Goal: Task Accomplishment & Management: Complete application form

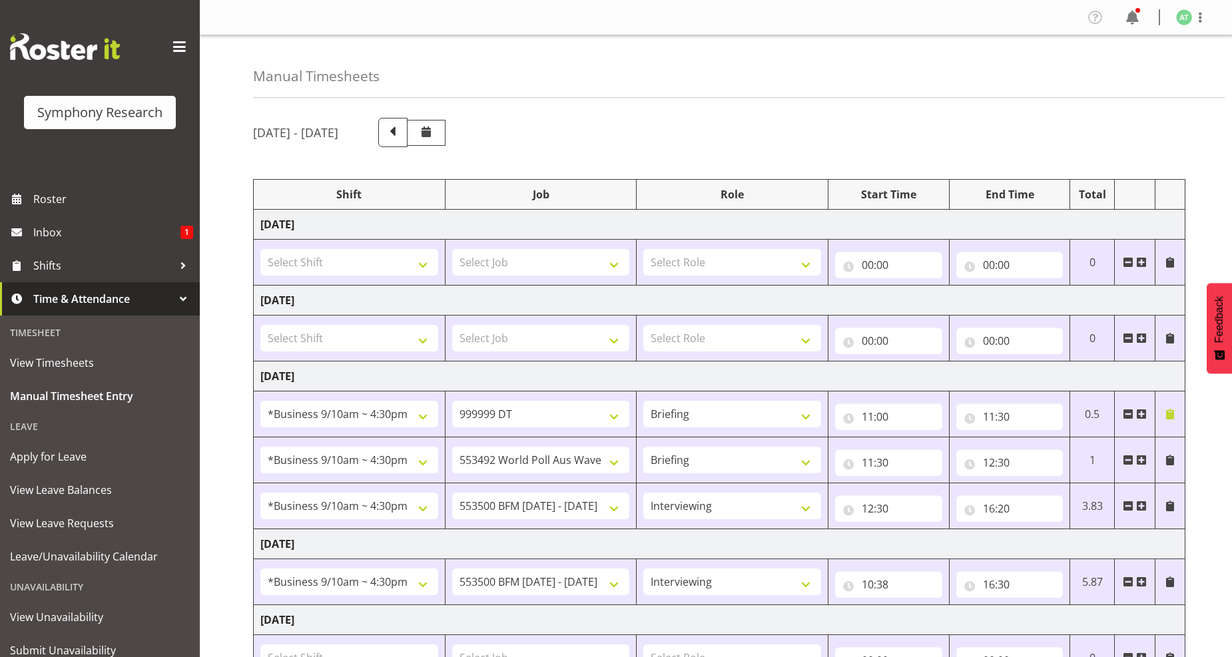
select select "26078"
select select "760"
select select "26078"
select select "10499"
select select "26078"
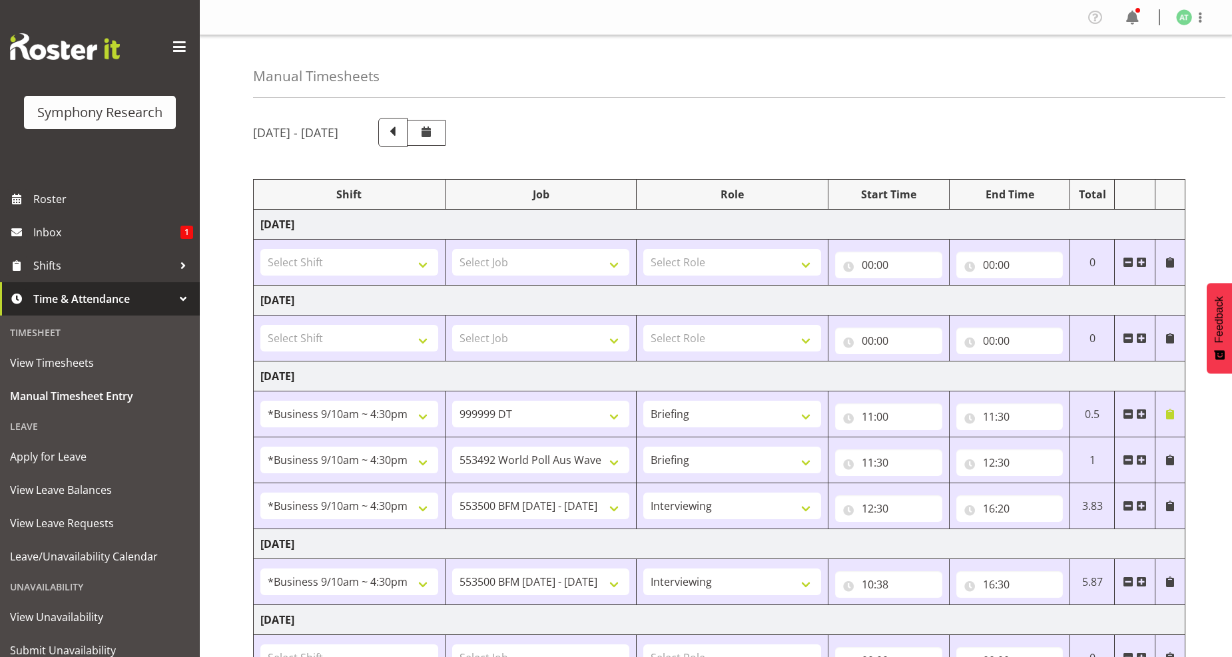
select select "10242"
select select "47"
select select "26078"
select select "10242"
select select "47"
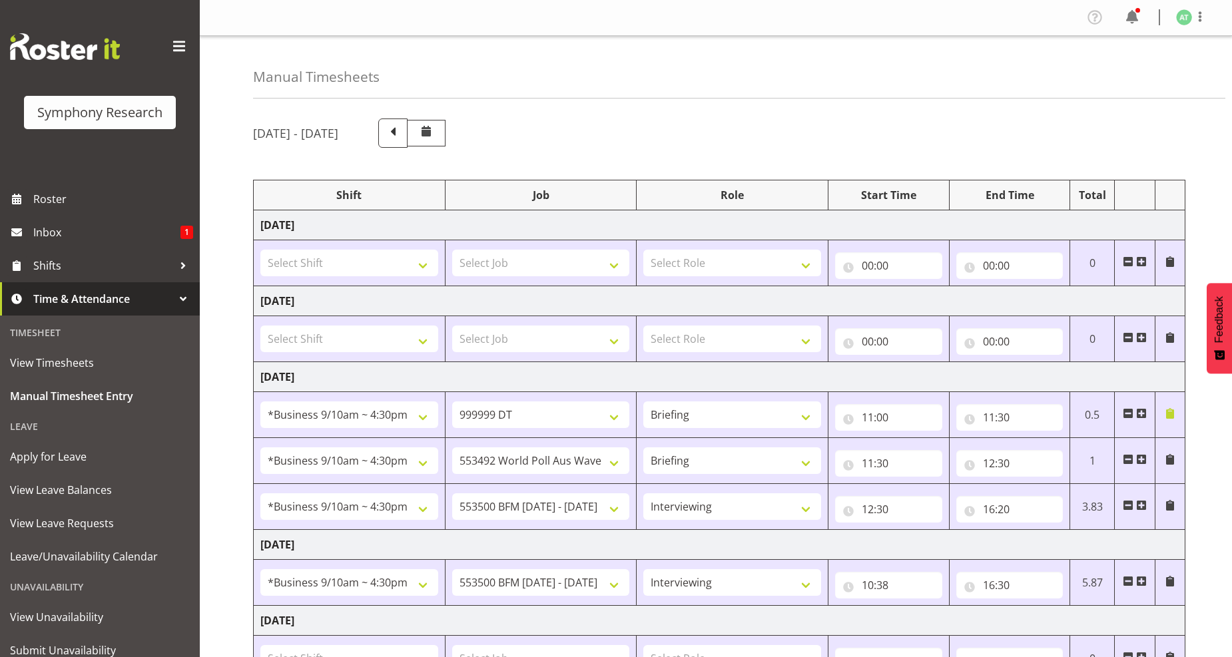
scroll to position [222, 0]
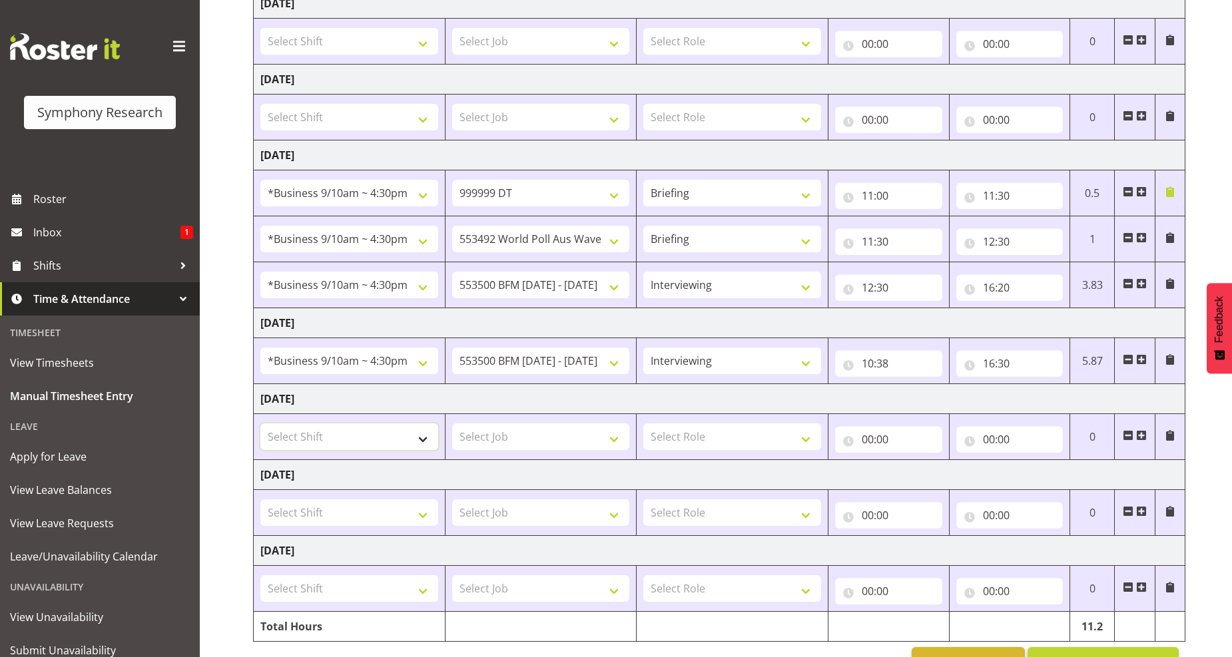
click at [420, 444] on select "Select Shift !!Project Briefing (Job to be assigned) !!Weekend Residential (Ros…" at bounding box center [349, 437] width 178 height 27
click at [426, 441] on select "Select Shift !!Project Briefing (Job to be assigned) !!Weekend Residential (Ros…" at bounding box center [349, 437] width 178 height 27
click at [228, 395] on div "Manual Timesheets [DATE] - [DATE] Shift Job Role Start Time End Time Total [DAT…" at bounding box center [716, 250] width 1032 height 873
click at [421, 442] on select "Select Shift !!Project Briefing (Job to be assigned) !!Weekend Residential (Ros…" at bounding box center [349, 437] width 178 height 27
select select "26078"
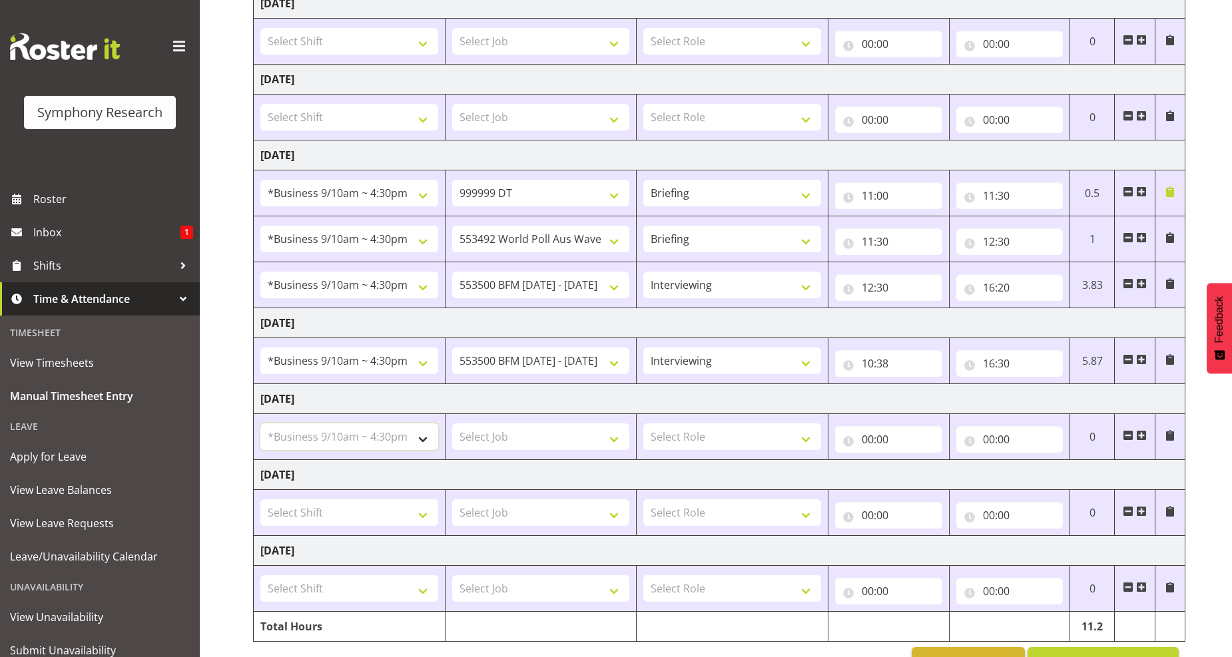
click at [260, 424] on select "Select Shift !!Project Briefing (Job to be assigned) !!Weekend Residential (Ros…" at bounding box center [349, 437] width 178 height 27
click at [617, 442] on select "Select Job 550060 IF Admin 553492 World Poll Aus Wave 2 Main 2025 553493 World …" at bounding box center [541, 437] width 178 height 27
select select "10242"
click at [452, 424] on select "Select Job 550060 IF Admin 553492 World Poll Aus Wave 2 Main 2025 553493 World …" at bounding box center [541, 437] width 178 height 27
click at [806, 444] on select "Select Role Briefing Interviewing" at bounding box center [732, 437] width 178 height 27
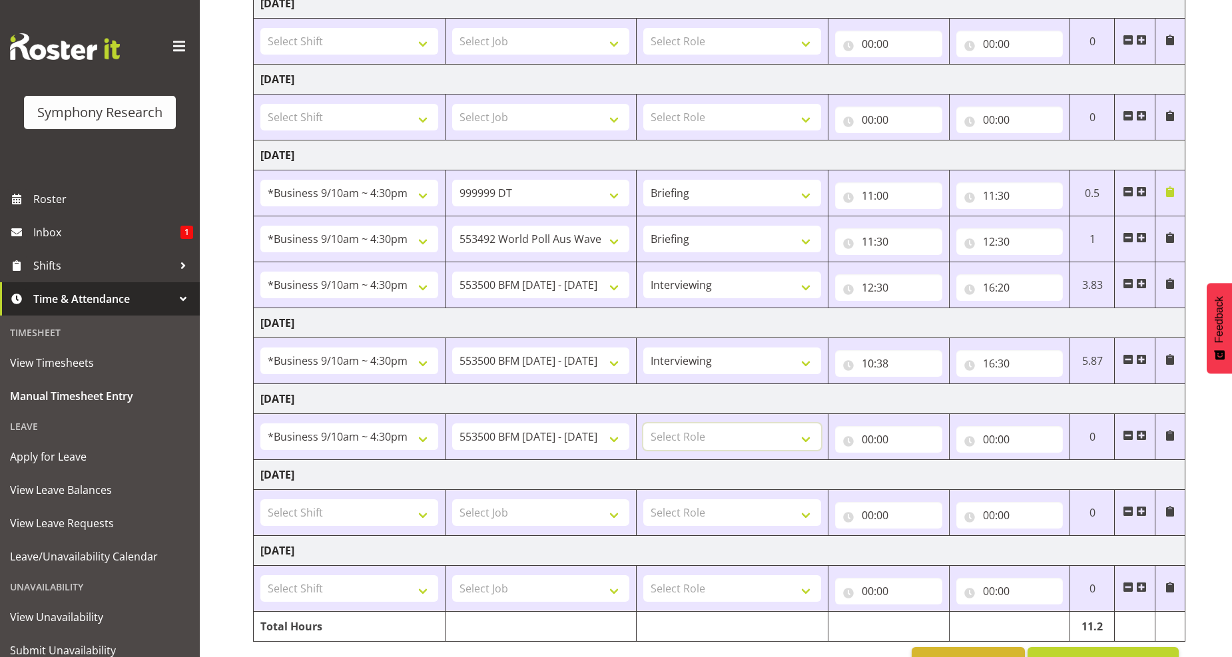
select select "47"
click at [643, 424] on select "Select Role Briefing Interviewing" at bounding box center [732, 437] width 178 height 27
click at [876, 444] on input "00:00" at bounding box center [888, 439] width 107 height 27
click at [929, 477] on select "00 01 02 03 04 05 06 07 08 09 10 11 12 13 14 15 16 17 18 19 20 21 22 23" at bounding box center [926, 474] width 30 height 27
select select "10"
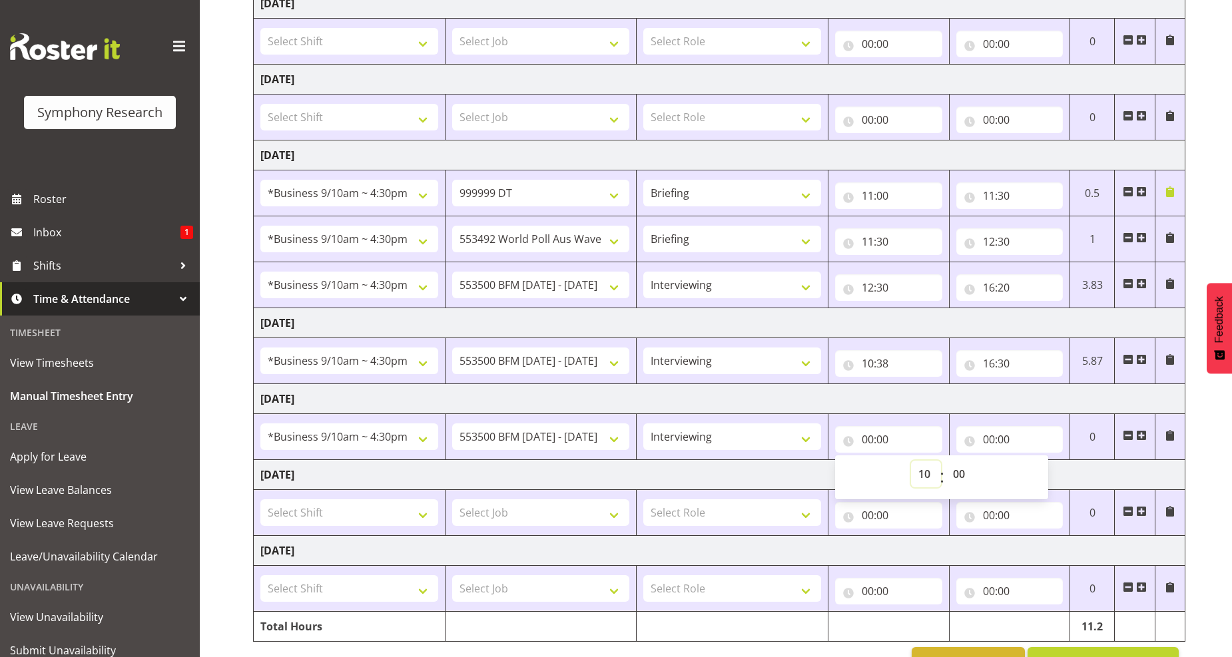
click at [911, 462] on select "00 01 02 03 04 05 06 07 08 09 10 11 12 13 14 15 16 17 18 19 20 21 22 23" at bounding box center [926, 474] width 30 height 27
type input "10:00"
click at [958, 476] on select "00 01 02 03 04 05 06 07 08 09 10 11 12 13 14 15 16 17 18 19 20 21 22 23 24 25 2…" at bounding box center [961, 474] width 30 height 27
select select "42"
click at [946, 462] on select "00 01 02 03 04 05 06 07 08 09 10 11 12 13 14 15 16 17 18 19 20 21 22 23 24 25 2…" at bounding box center [961, 474] width 30 height 27
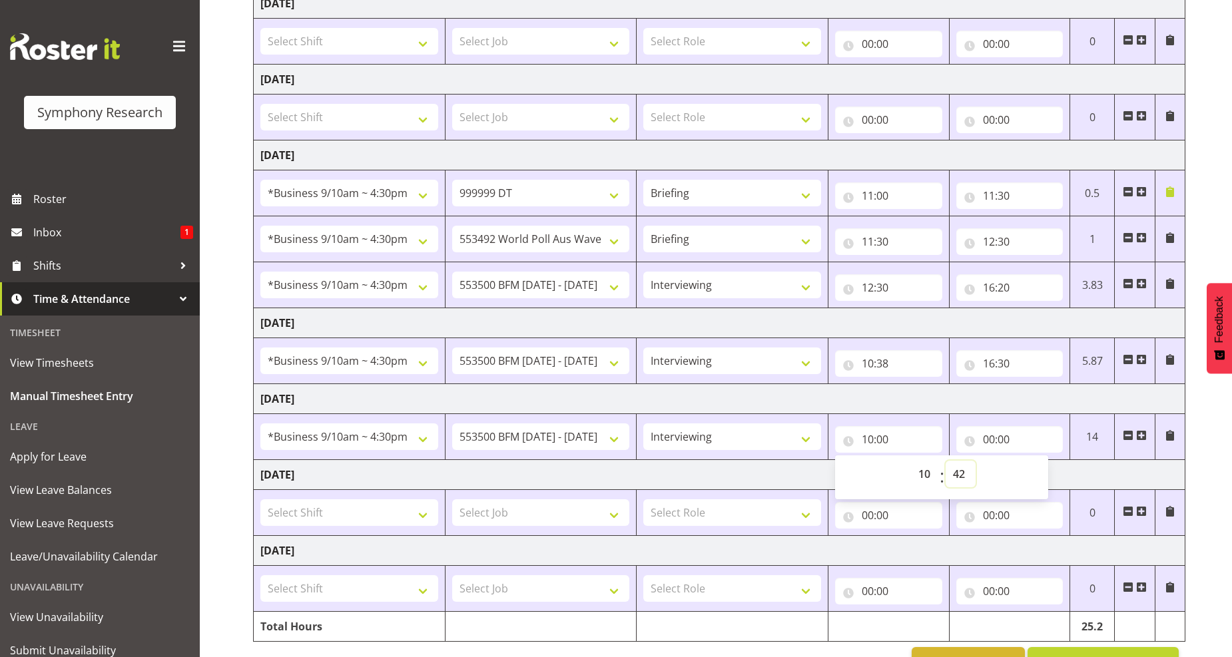
type input "10:42"
click at [994, 441] on input "00:00" at bounding box center [1010, 439] width 107 height 27
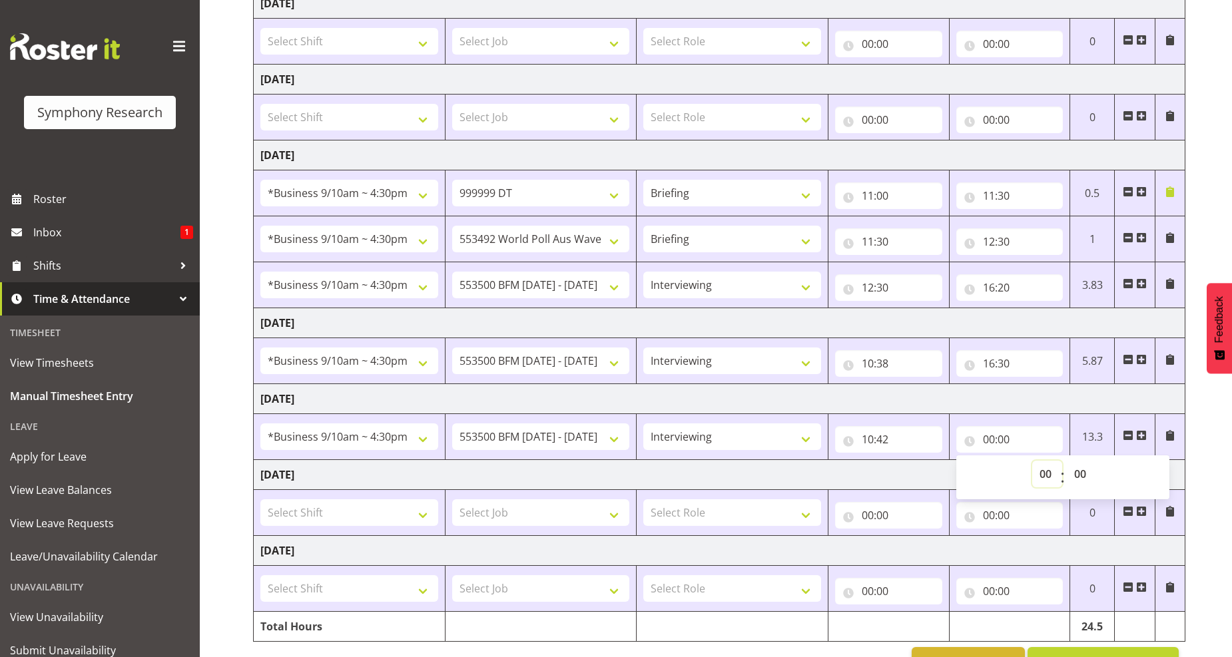
click at [1038, 474] on select "00 01 02 03 04 05 06 07 08 09 10 11 12 13 14 15 16 17 18 19 20 21 22 23" at bounding box center [1047, 474] width 30 height 27
select select "16"
click at [1032, 462] on select "00 01 02 03 04 05 06 07 08 09 10 11 12 13 14 15 16 17 18 19 20 21 22 23" at bounding box center [1047, 474] width 30 height 27
type input "16:00"
drag, startPoint x: 1076, startPoint y: 478, endPoint x: 1083, endPoint y: 467, distance: 13.5
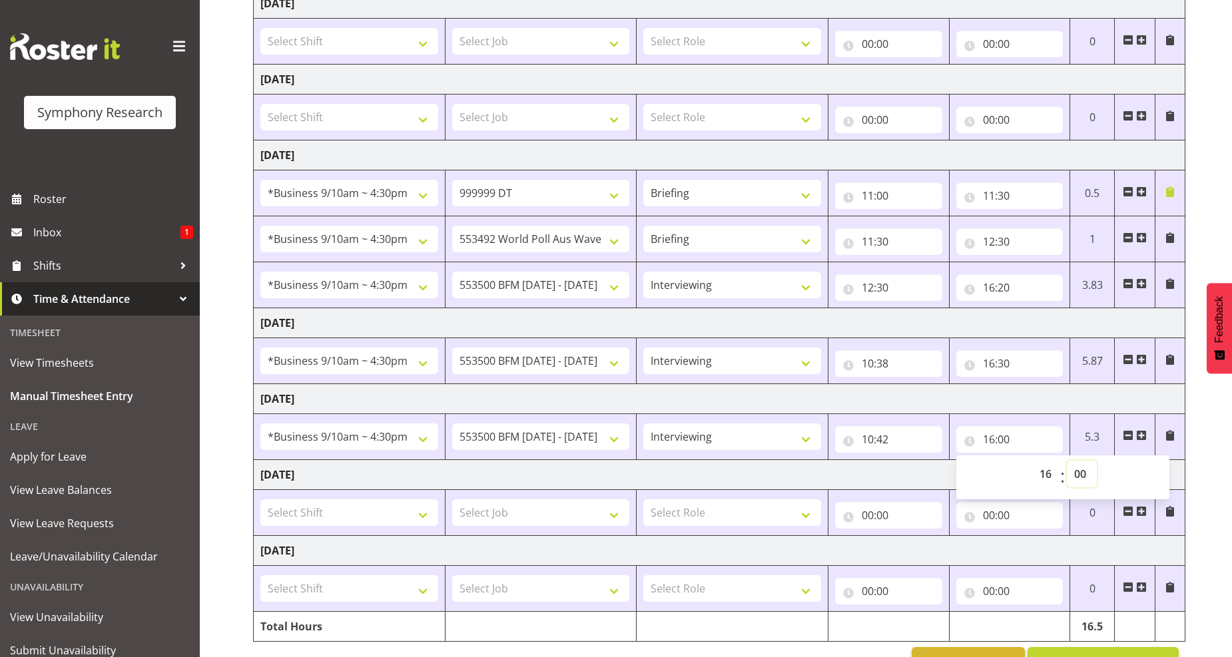
click at [1078, 476] on select "00 01 02 03 04 05 06 07 08 09 10 11 12 13 14 15 16 17 18 19 20 21 22 23 24 25 2…" at bounding box center [1082, 474] width 30 height 27
select select "30"
click at [1067, 462] on select "00 01 02 03 04 05 06 07 08 09 10 11 12 13 14 15 16 17 18 19 20 21 22 23 24 25 2…" at bounding box center [1082, 474] width 30 height 27
type input "16:30"
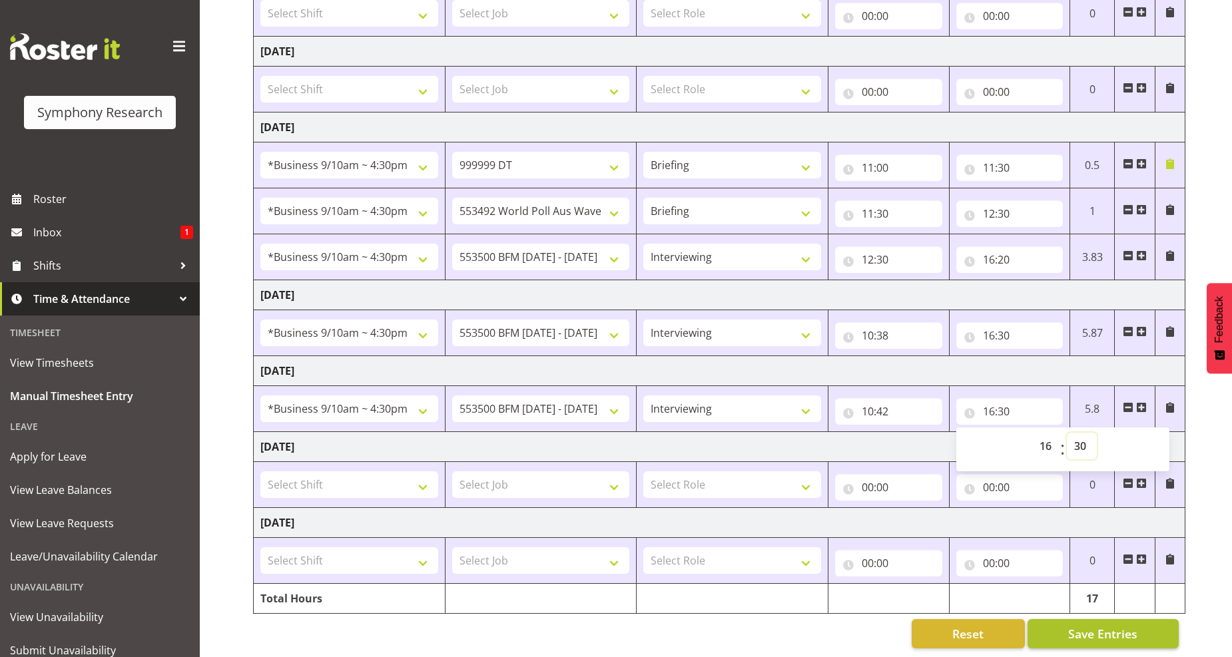
scroll to position [263, 0]
drag, startPoint x: 1092, startPoint y: 625, endPoint x: 942, endPoint y: 578, distance: 157.8
click at [1092, 624] on span "Save Entries" at bounding box center [1102, 632] width 69 height 17
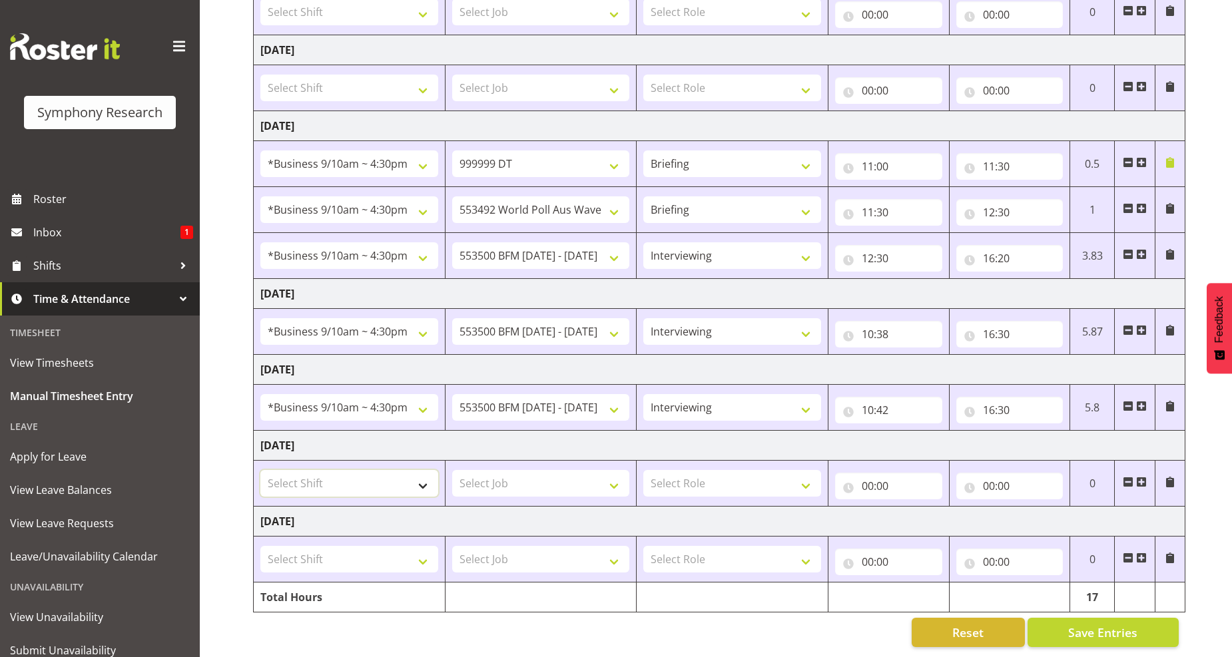
click at [422, 474] on select "Select Shift !!Project Briefing (Job to be assigned) !!Weekend Residential (Ros…" at bounding box center [349, 483] width 178 height 27
click at [427, 480] on select "Select Shift !!Project Briefing (Job to be assigned) !!Weekend Residential (Ros…" at bounding box center [349, 483] width 178 height 27
click at [422, 470] on select "Select Shift !!Project Briefing (Job to be assigned) !!Weekend Residential (Ros…" at bounding box center [349, 483] width 178 height 27
click at [424, 470] on select "Select Shift !!Project Briefing (Job to be assigned) !!Weekend Residential (Ros…" at bounding box center [349, 483] width 178 height 27
select select "41319"
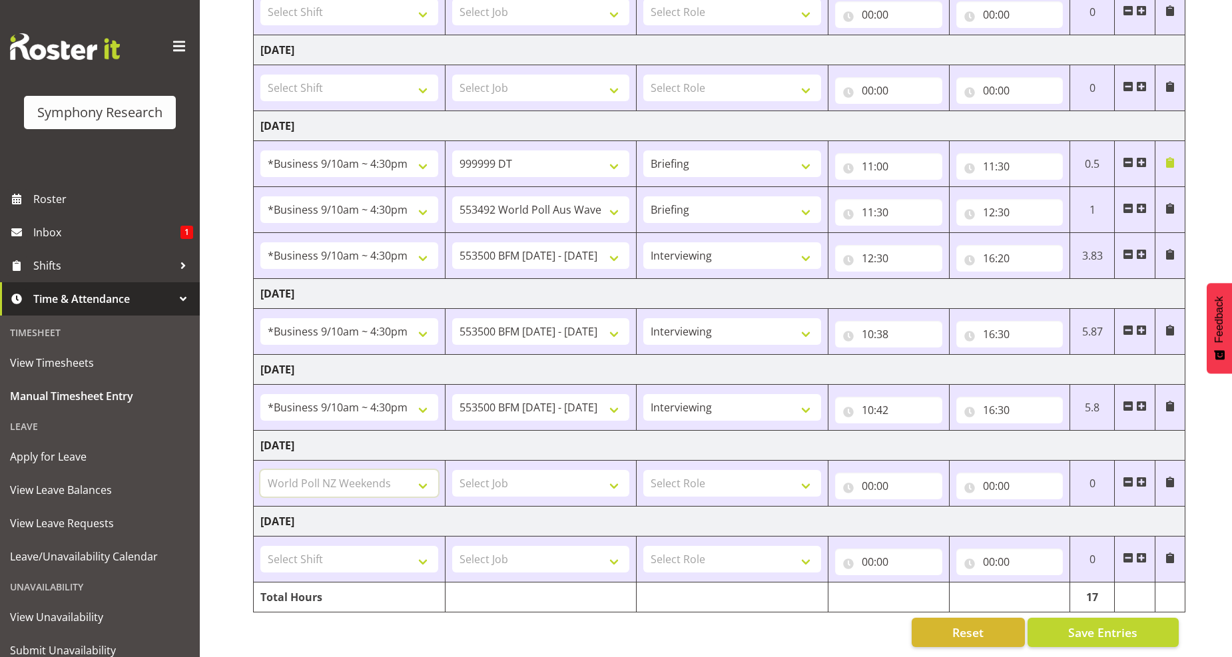
click at [260, 470] on select "Select Shift !!Project Briefing (Job to be assigned) !!Weekend Residential (Ros…" at bounding box center [349, 483] width 178 height 27
click at [613, 471] on select "Select Job 550060 IF Admin 553492 World Poll Aus Wave 2 Main 2025 553493 World …" at bounding box center [541, 483] width 178 height 27
select select "10527"
click at [452, 470] on select "Select Job 550060 IF Admin 553492 World Poll Aus Wave 2 Main 2025 553493 World …" at bounding box center [541, 483] width 178 height 27
click at [809, 480] on select "Select Role Briefing Interviewing" at bounding box center [732, 483] width 178 height 27
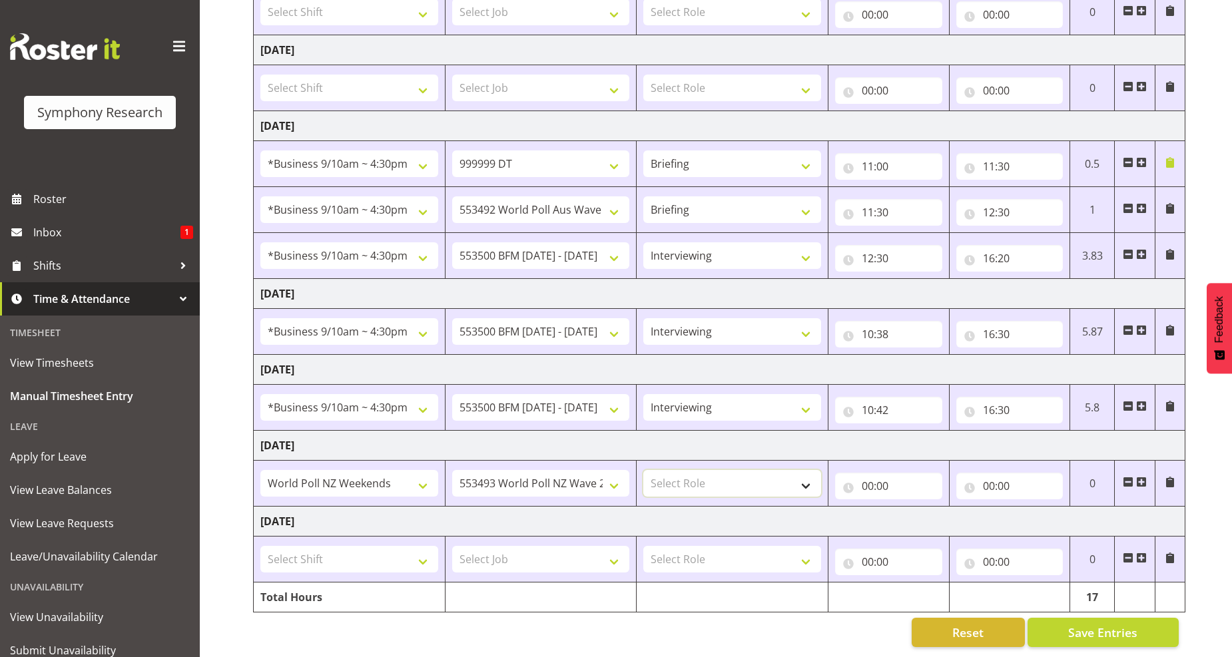
select select "297"
click at [643, 470] on select "Select Role Briefing Interviewing" at bounding box center [732, 483] width 178 height 27
click at [883, 475] on input "00:00" at bounding box center [888, 486] width 107 height 27
click at [923, 508] on select "00 01 02 03 04 05 06 07 08 09 10 11 12 13 14 15 16 17 18 19 20 21 22 23" at bounding box center [926, 521] width 30 height 27
select select "12"
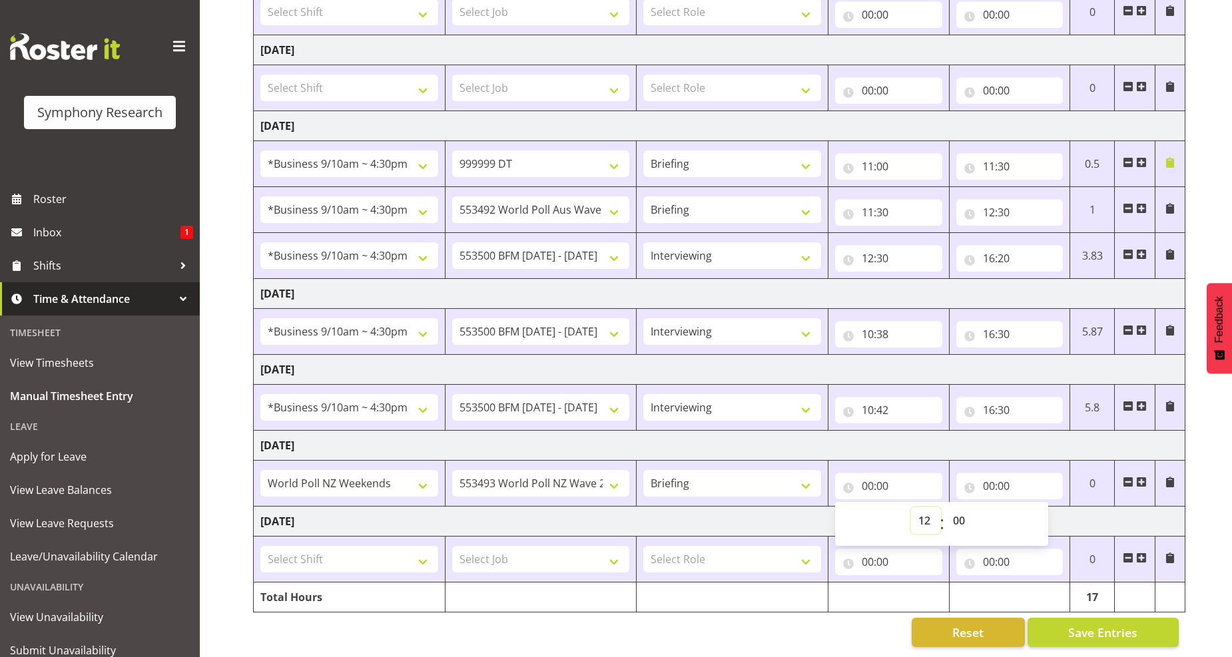
click at [911, 508] on select "00 01 02 03 04 05 06 07 08 09 10 11 12 13 14 15 16 17 18 19 20 21 22 23" at bounding box center [926, 521] width 30 height 27
type input "12:00"
click at [955, 510] on select "00 01 02 03 04 05 06 07 08 09 10 11 12 13 14 15 16 17 18 19 20 21 22 23 24 25 2…" at bounding box center [961, 521] width 30 height 27
select select "30"
click at [946, 508] on select "00 01 02 03 04 05 06 07 08 09 10 11 12 13 14 15 16 17 18 19 20 21 22 23 24 25 2…" at bounding box center [961, 521] width 30 height 27
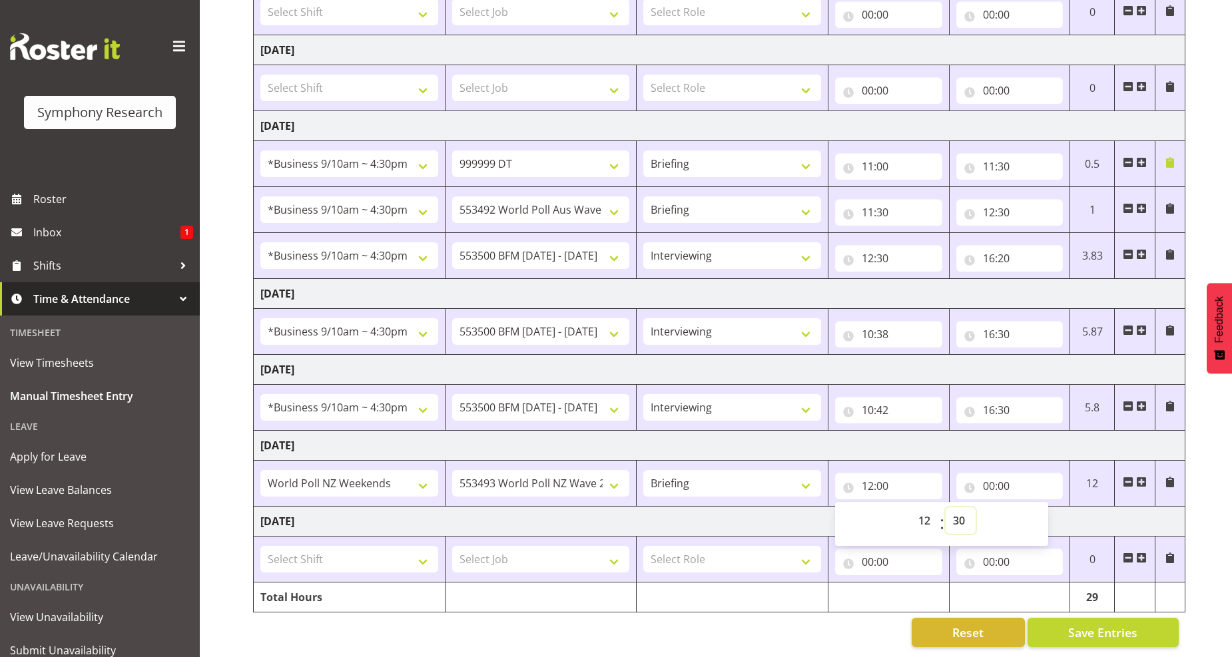
type input "12:30"
click at [996, 474] on input "00:00" at bounding box center [1010, 486] width 107 height 27
drag, startPoint x: 1043, startPoint y: 510, endPoint x: 998, endPoint y: 453, distance: 72.5
click at [1043, 510] on select "00 01 02 03 04 05 06 07 08 09 10 11 12 13 14 15 16 17 18 19 20 21 22 23" at bounding box center [1047, 521] width 30 height 27
select select "12"
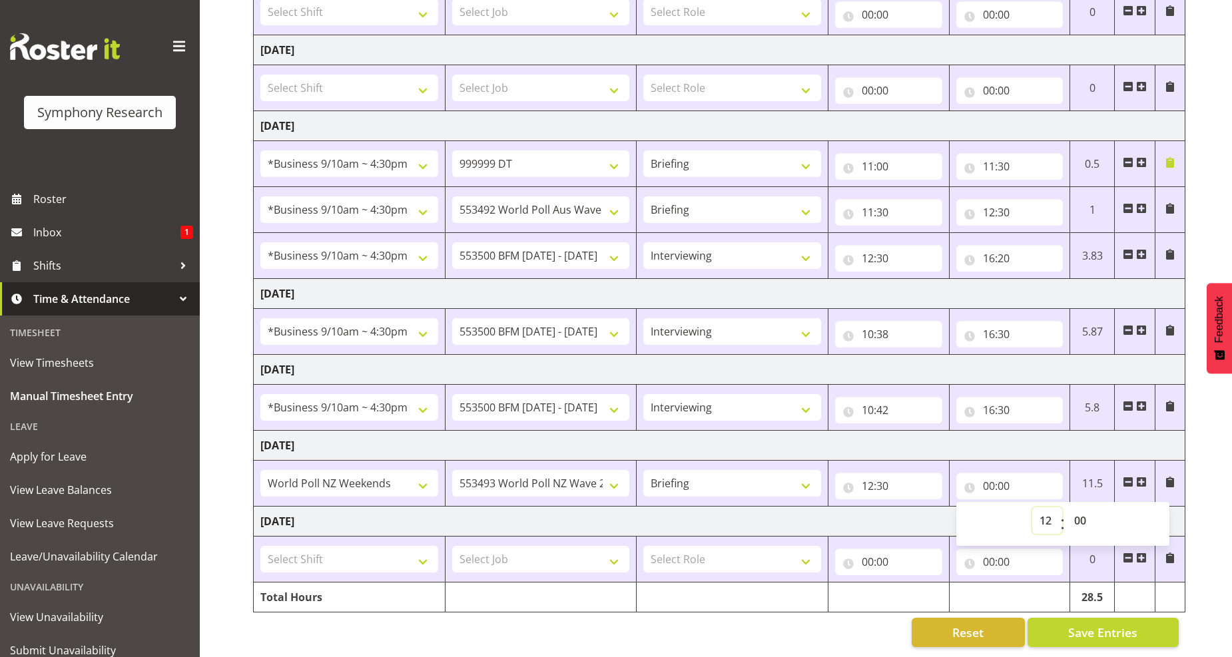
click at [1032, 508] on select "00 01 02 03 04 05 06 07 08 09 10 11 12 13 14 15 16 17 18 19 20 21 22 23" at bounding box center [1047, 521] width 30 height 27
type input "12:00"
click at [1082, 513] on select "00 01 02 03 04 05 06 07 08 09 10 11 12 13 14 15 16 17 18 19 20 21 22 23 24 25 2…" at bounding box center [1082, 521] width 30 height 27
select select "45"
click at [1067, 508] on select "00 01 02 03 04 05 06 07 08 09 10 11 12 13 14 15 16 17 18 19 20 21 22 23 24 25 2…" at bounding box center [1082, 521] width 30 height 27
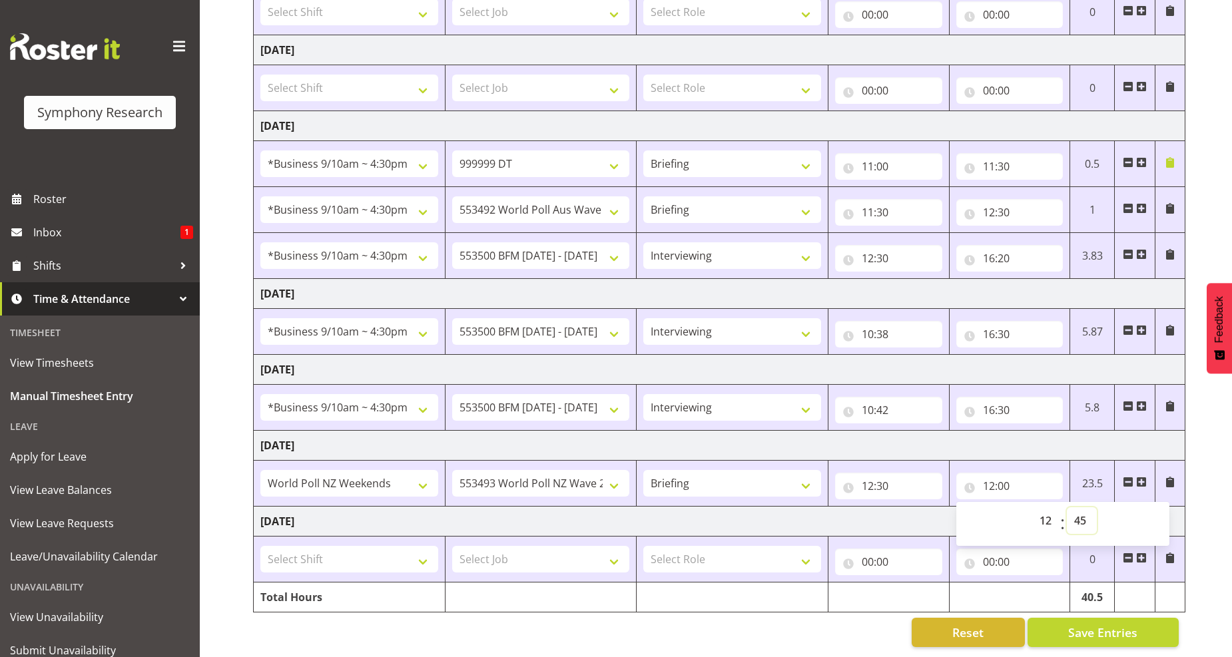
type input "12:45"
click at [1142, 477] on span at bounding box center [1141, 482] width 11 height 11
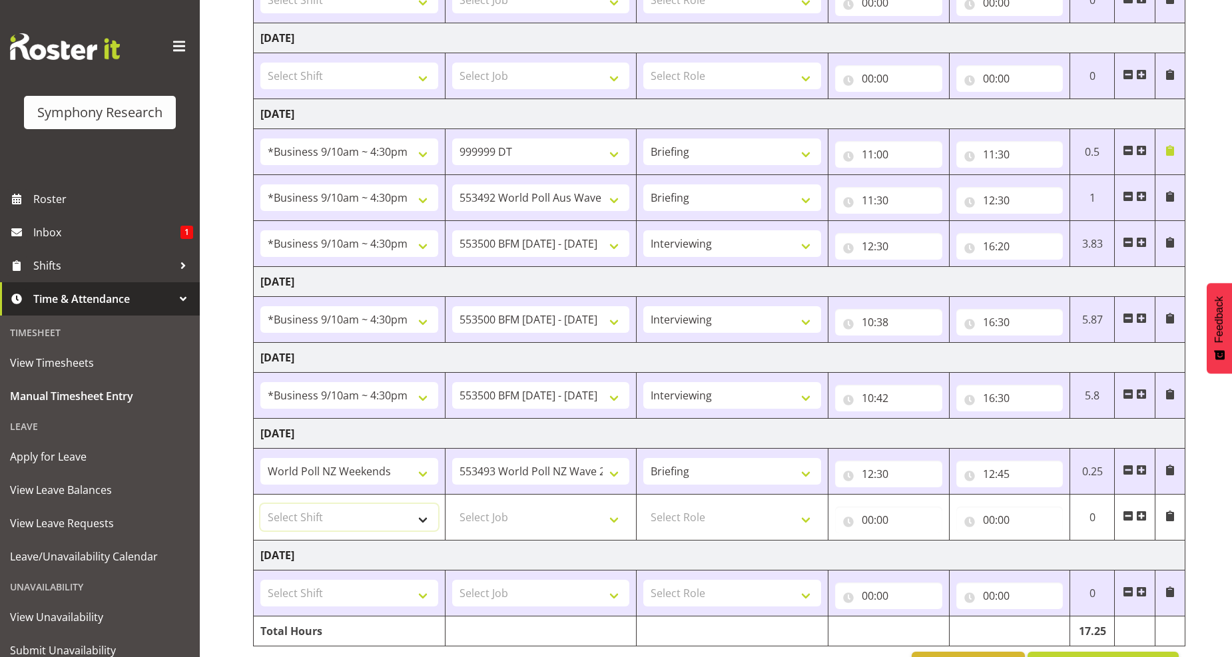
drag, startPoint x: 422, startPoint y: 518, endPoint x: 416, endPoint y: 506, distance: 13.1
click at [422, 516] on select "Select Shift !!Project Briefing (Job to be assigned) !!Weekend Residential (Ros…" at bounding box center [349, 517] width 178 height 27
select select "11547"
click at [260, 505] on select "Select Shift !!Project Briefing (Job to be assigned) !!Weekend Residential (Ros…" at bounding box center [349, 517] width 178 height 27
click at [614, 523] on select "Select Job 550060 IF Admin 553492 World Poll Aus Wave 2 Main 2025 553493 World …" at bounding box center [541, 517] width 178 height 27
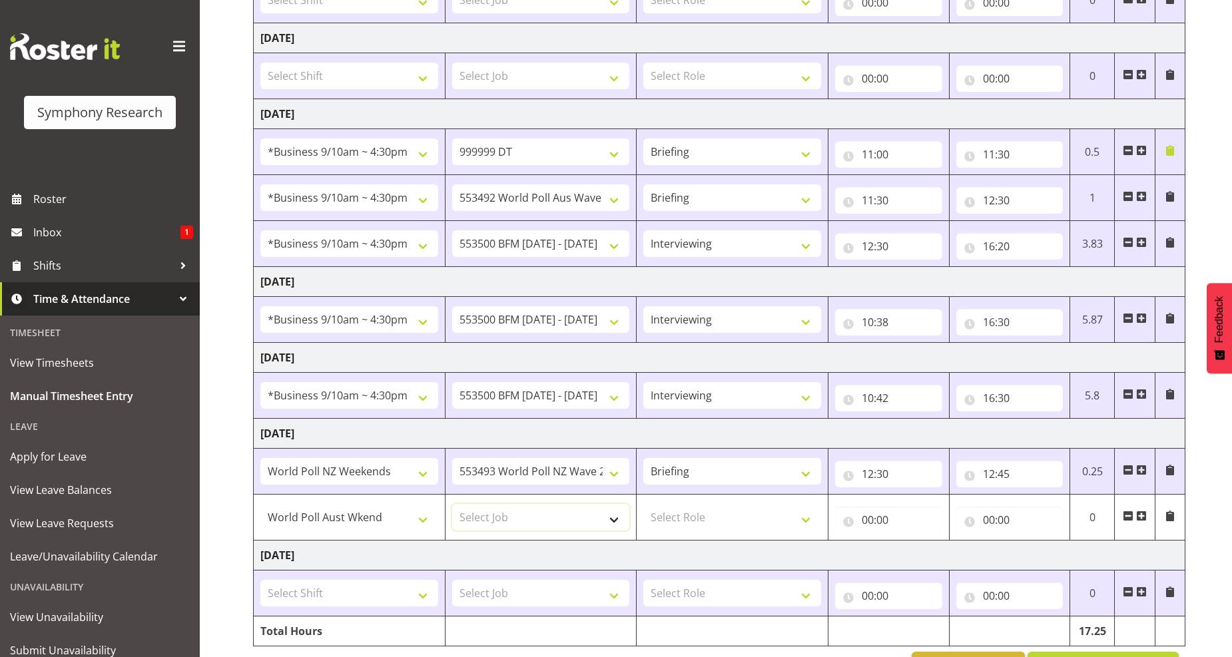
select select "10499"
click at [452, 505] on select "Select Job 550060 IF Admin 553492 World Poll Aus Wave 2 Main 2025 553493 World …" at bounding box center [541, 517] width 178 height 27
click at [802, 528] on select "Select Role Briefing Interviewing" at bounding box center [732, 517] width 178 height 27
select select "47"
click at [643, 505] on select "Select Role Briefing Interviewing" at bounding box center [732, 517] width 178 height 27
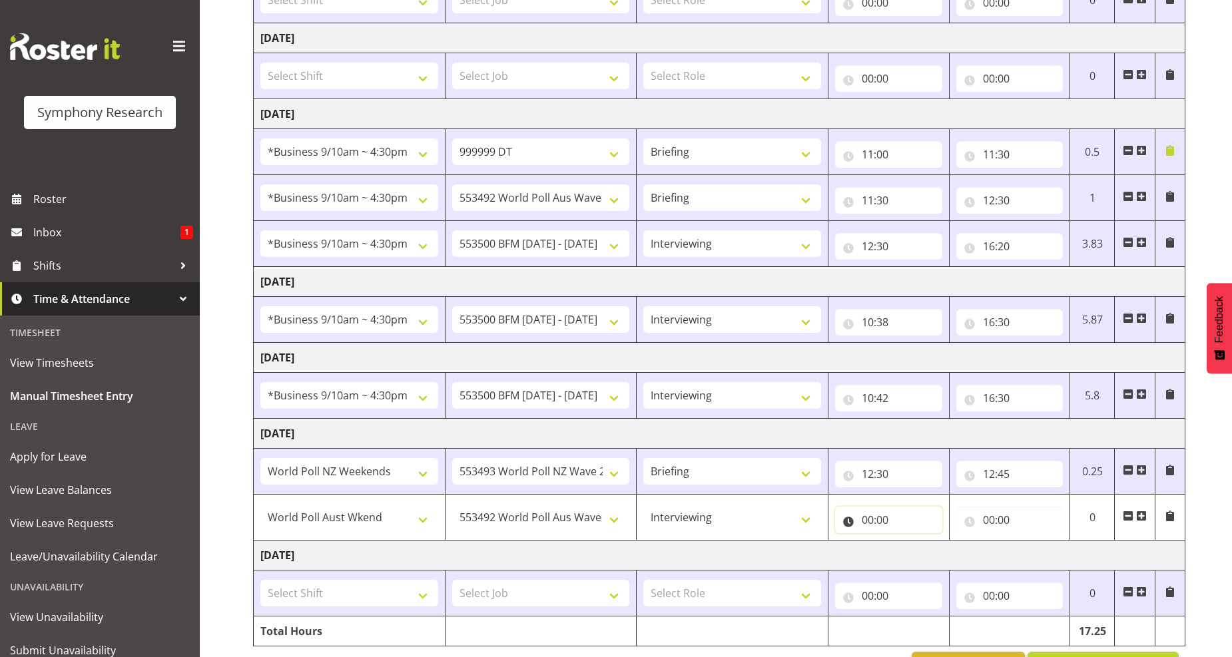
click at [866, 521] on input "00:00" at bounding box center [888, 520] width 107 height 27
drag, startPoint x: 933, startPoint y: 556, endPoint x: 923, endPoint y: 543, distance: 16.3
click at [933, 556] on select "00 01 02 03 04 05 06 07 08 09 10 11 12 13 14 15 16 17 18 19 20 21 22 23" at bounding box center [926, 555] width 30 height 27
select select "12"
click at [911, 542] on select "00 01 02 03 04 05 06 07 08 09 10 11 12 13 14 15 16 17 18 19 20 21 22 23" at bounding box center [926, 555] width 30 height 27
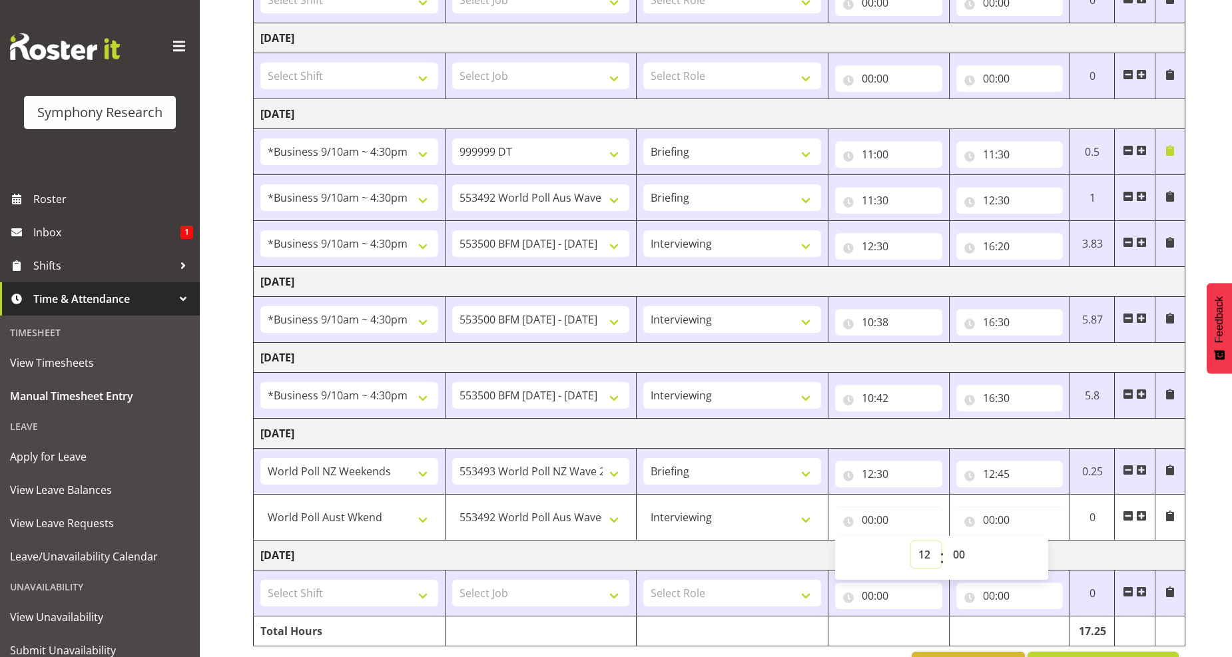
type input "12:00"
click at [954, 553] on select "00 01 02 03 04 05 06 07 08 09 10 11 12 13 14 15 16 17 18 19 20 21 22 23 24 25 2…" at bounding box center [961, 555] width 30 height 27
select select "45"
click at [946, 542] on select "00 01 02 03 04 05 06 07 08 09 10 11 12 13 14 15 16 17 18 19 20 21 22 23 24 25 2…" at bounding box center [961, 555] width 30 height 27
type input "12:45"
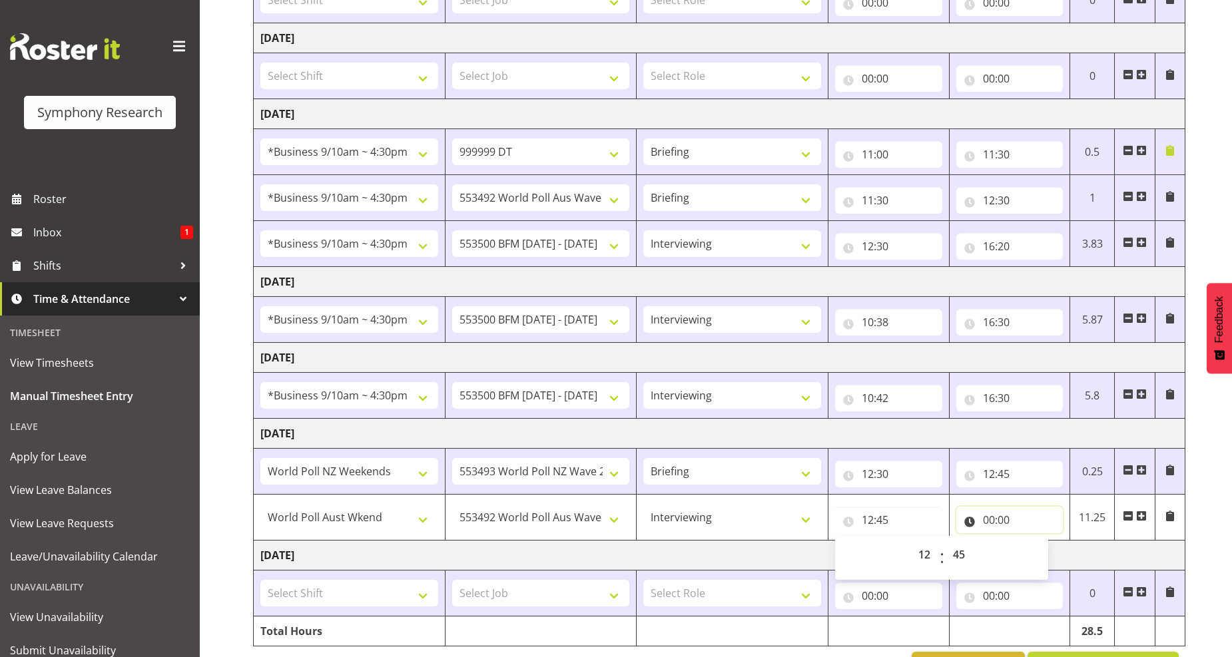
drag, startPoint x: 995, startPoint y: 520, endPoint x: 1003, endPoint y: 526, distance: 10.5
click at [998, 522] on input "00:00" at bounding box center [1010, 520] width 107 height 27
click at [1048, 558] on select "00 01 02 03 04 05 06 07 08 09 10 11 12 13 14 15 16 17 18 19 20 21 22 23" at bounding box center [1047, 555] width 30 height 27
select select "18"
click at [1032, 542] on select "00 01 02 03 04 05 06 07 08 09 10 11 12 13 14 15 16 17 18 19 20 21 22 23" at bounding box center [1047, 555] width 30 height 27
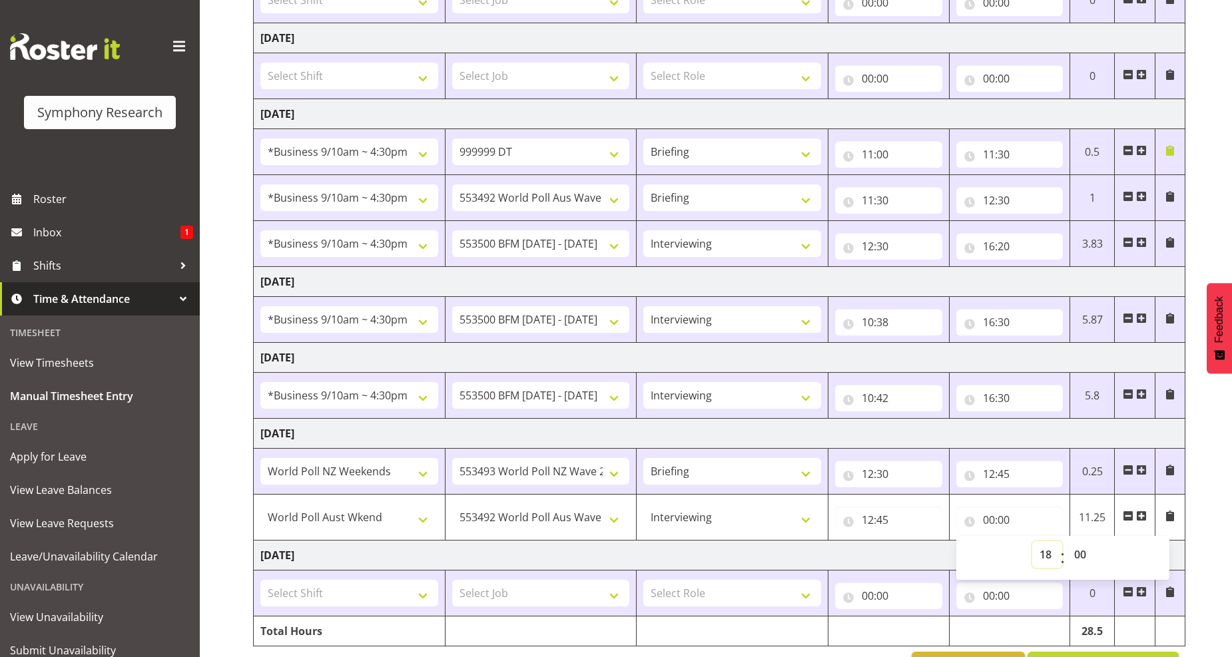
type input "18:00"
click at [1084, 555] on select "00 01 02 03 04 05 06 07 08 09 10 11 12 13 14 15 16 17 18 19 20 21 22 23 24 25 2…" at bounding box center [1082, 555] width 30 height 27
select select "58"
click at [1067, 542] on select "00 01 02 03 04 05 06 07 08 09 10 11 12 13 14 15 16 17 18 19 20 21 22 23 24 25 2…" at bounding box center [1082, 555] width 30 height 27
type input "18:58"
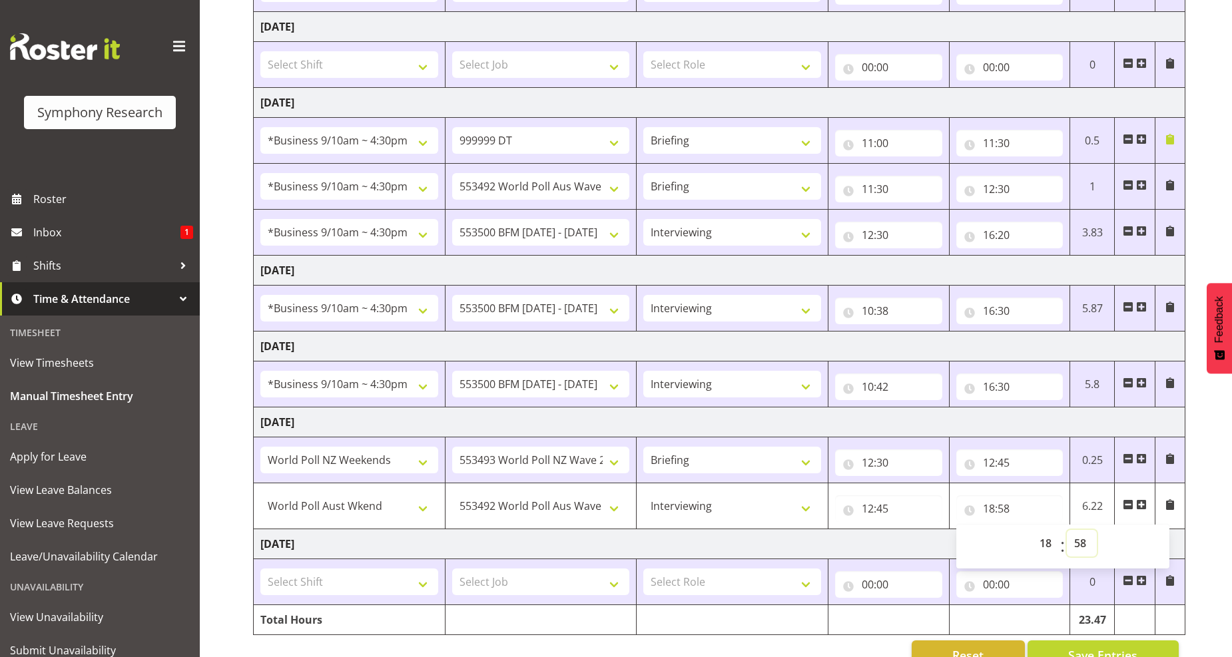
scroll to position [309, 0]
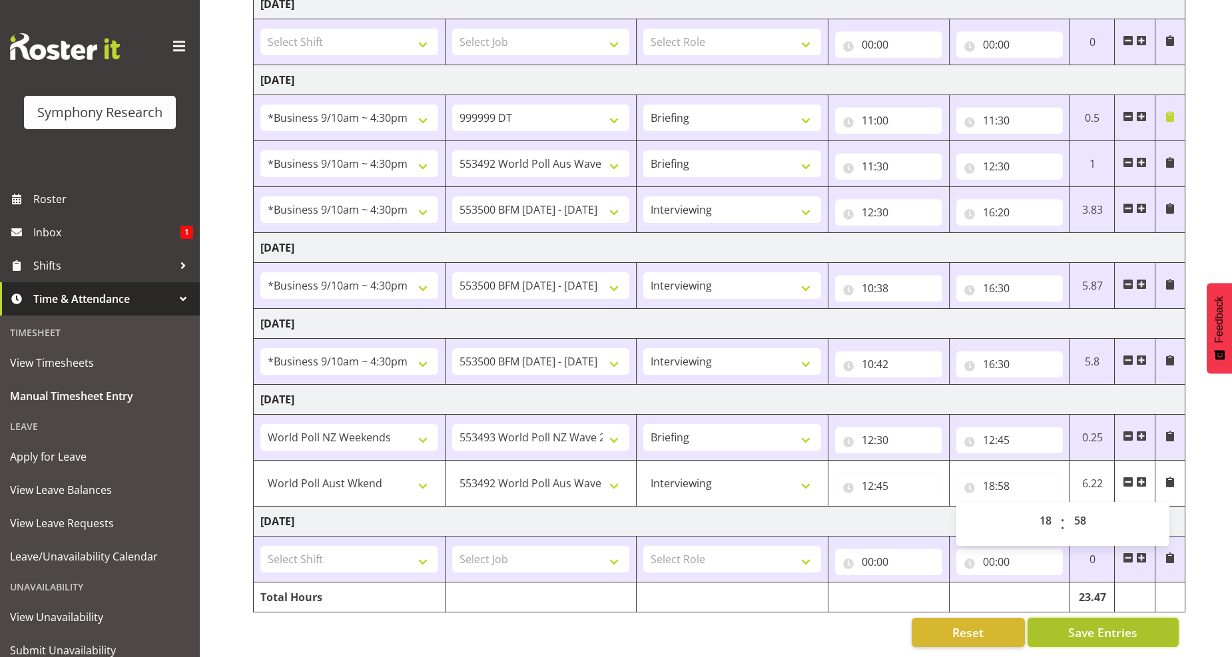
click at [1107, 624] on span "Save Entries" at bounding box center [1102, 632] width 69 height 17
select select "11547"
select select "10499"
select select "47"
type input "12:45"
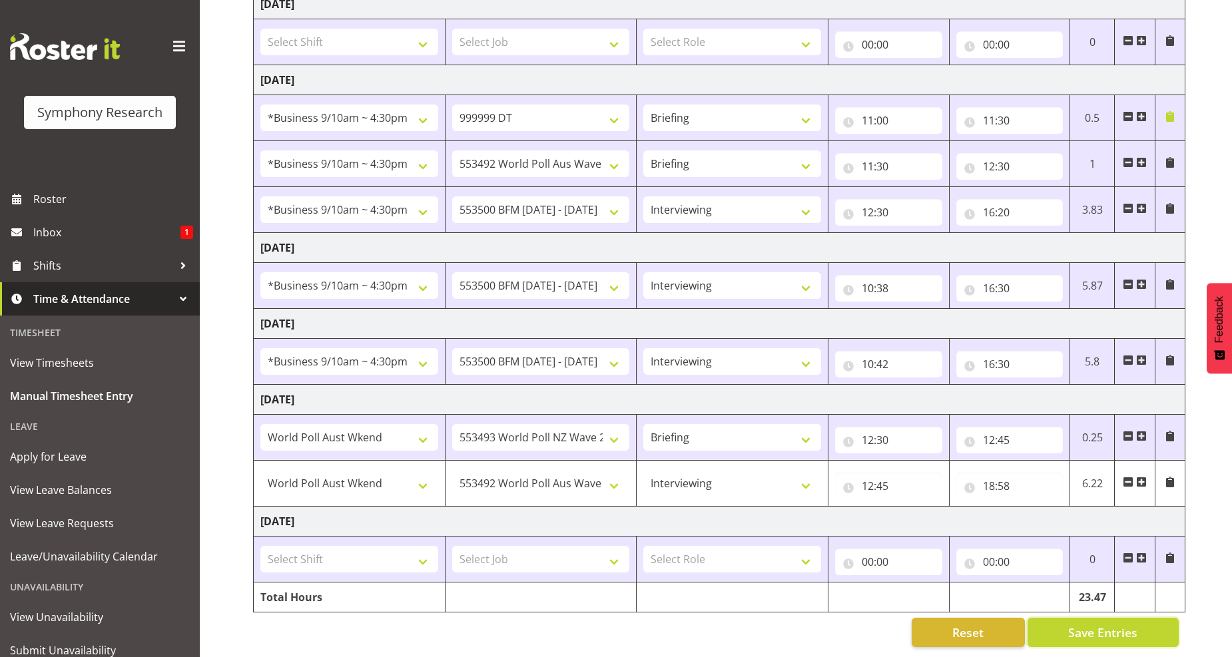
type input "18:58"
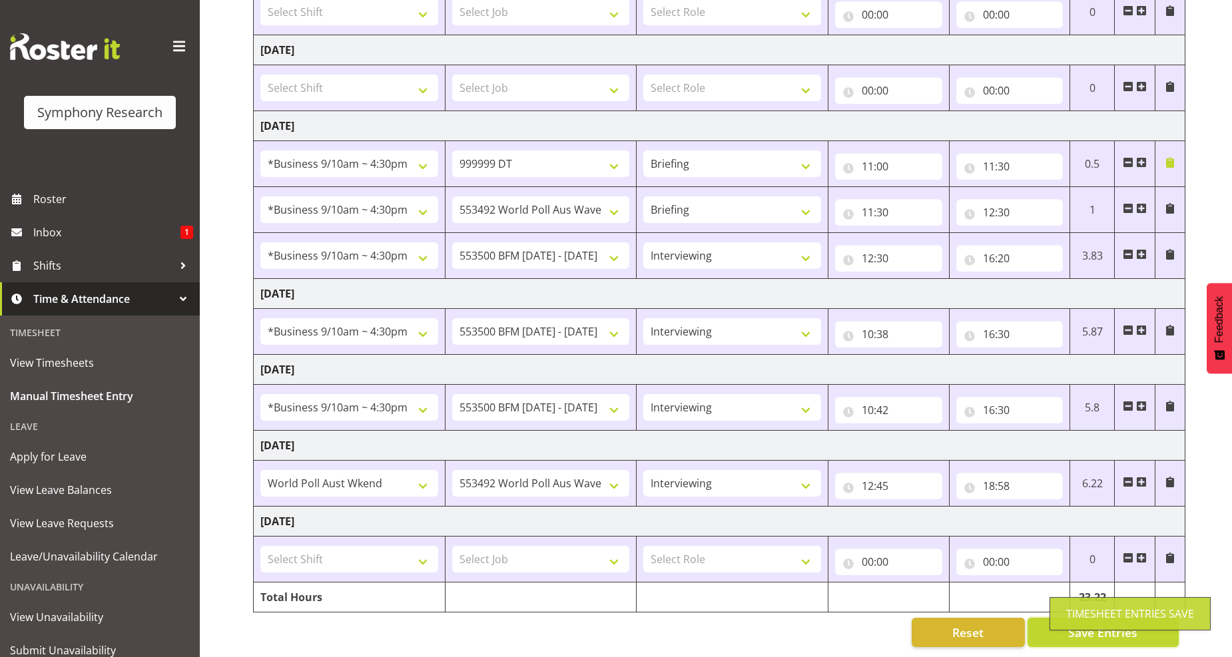
scroll to position [263, 0]
